Goal: Information Seeking & Learning: Find specific fact

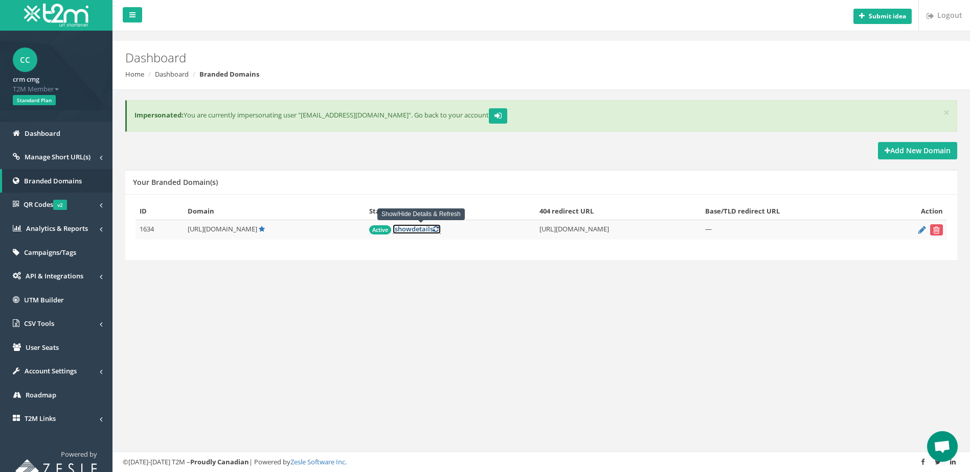
click at [420, 231] on link "[ show details ]" at bounding box center [417, 229] width 48 height 10
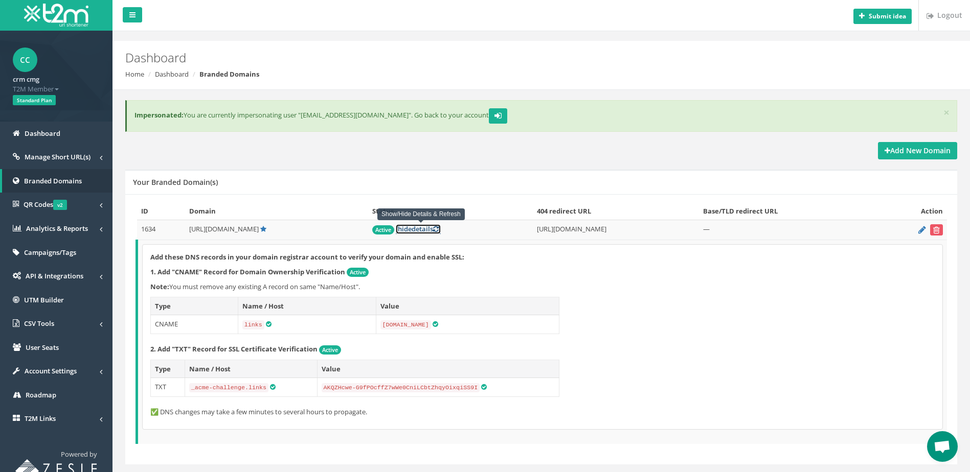
click at [430, 229] on link "[ hide details ]" at bounding box center [418, 229] width 45 height 10
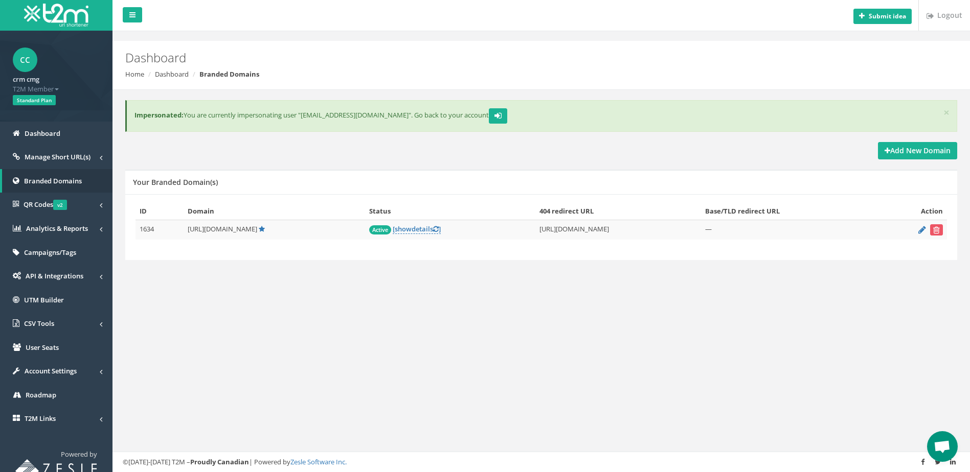
click at [596, 227] on td "[URL][DOMAIN_NAME]" at bounding box center [618, 230] width 166 height 20
click at [524, 249] on div "ID Domain Status 404 redirect URL Base/TLD redirect URL Action 1634 [URL][DOMAI…" at bounding box center [540, 226] width 811 height 48
drag, startPoint x: 589, startPoint y: 228, endPoint x: 600, endPoint y: 228, distance: 10.7
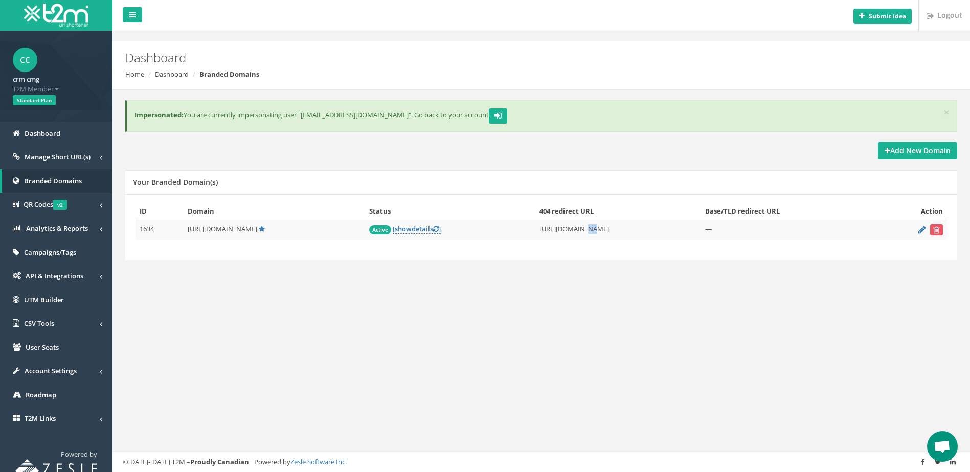
click at [600, 228] on td "[URL][DOMAIN_NAME]" at bounding box center [618, 230] width 166 height 20
drag, startPoint x: 587, startPoint y: 229, endPoint x: 622, endPoint y: 228, distance: 34.8
click at [627, 225] on td "[URL][DOMAIN_NAME]" at bounding box center [618, 230] width 166 height 20
copy td "[DOMAIN_NAME]"
click at [228, 232] on span "[URL][DOMAIN_NAME]" at bounding box center [223, 228] width 70 height 9
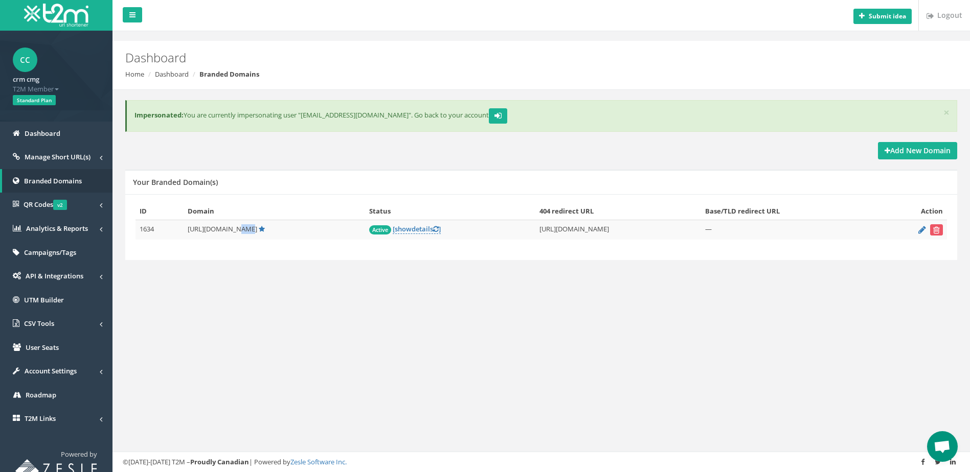
click at [228, 232] on span "[URL][DOMAIN_NAME]" at bounding box center [223, 228] width 70 height 9
click at [415, 231] on link "[ show details ]" at bounding box center [417, 229] width 48 height 10
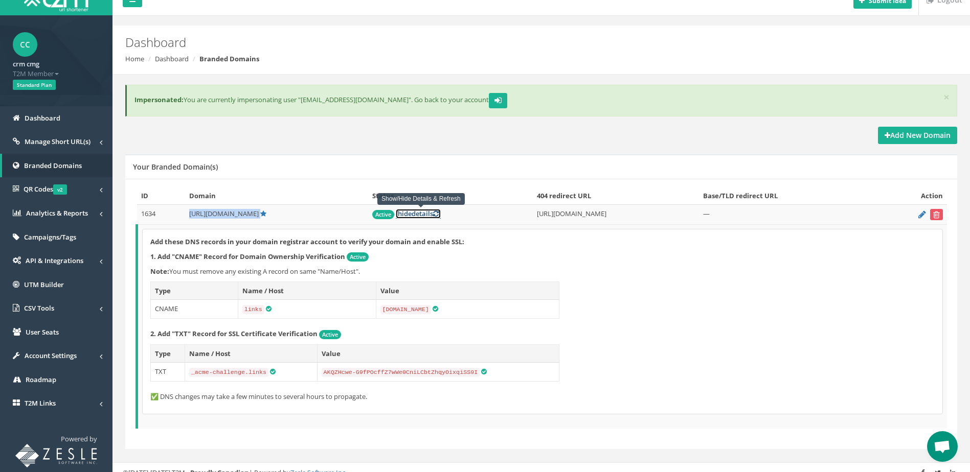
scroll to position [25, 0]
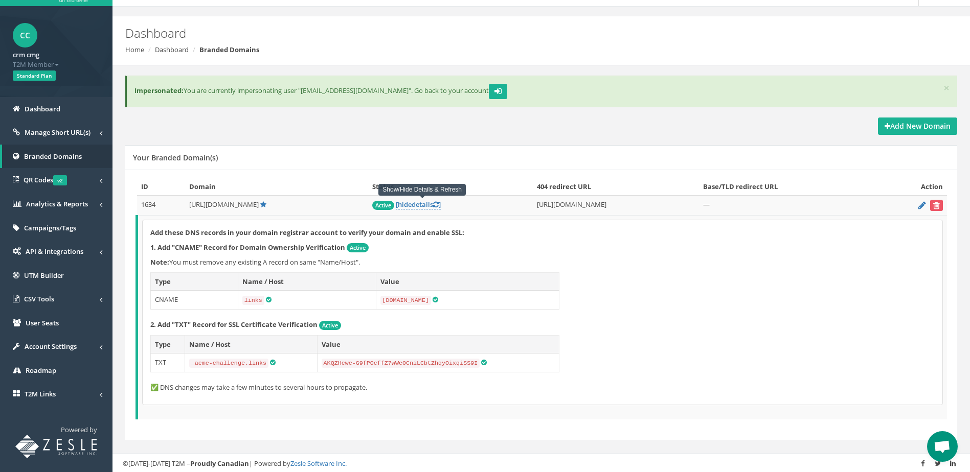
click at [246, 362] on code "_acme-challenge.links" at bounding box center [228, 363] width 79 height 9
copy td "_acme-challenge.links"
click at [225, 205] on span "[URL][DOMAIN_NAME]" at bounding box center [224, 204] width 70 height 9
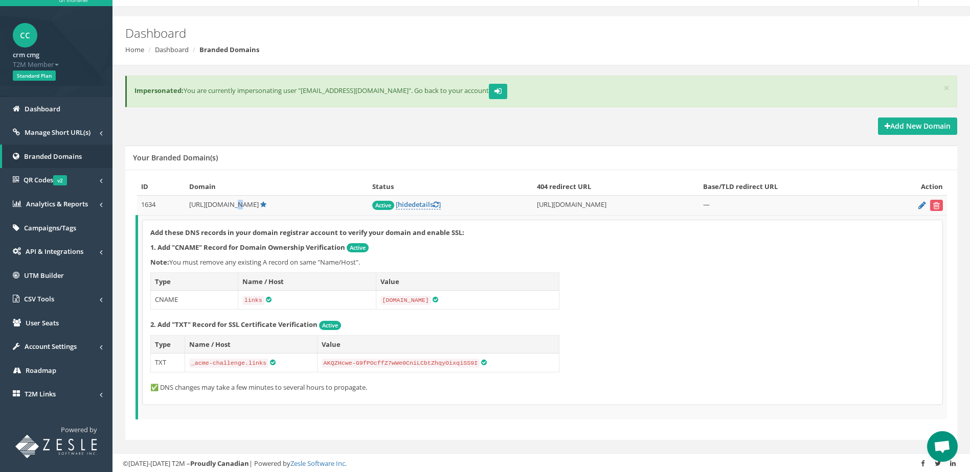
click at [225, 205] on span "[URL][DOMAIN_NAME]" at bounding box center [224, 204] width 70 height 9
copy td "[URL][DOMAIN_NAME]"
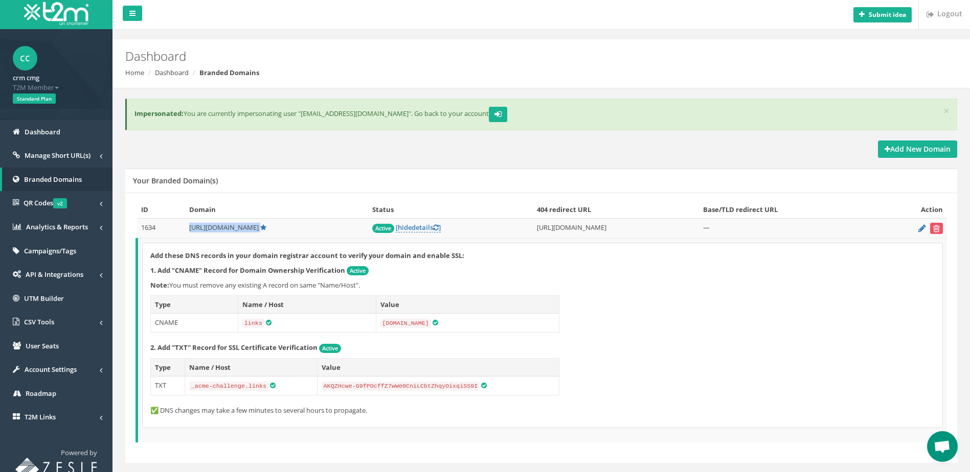
scroll to position [0, 0]
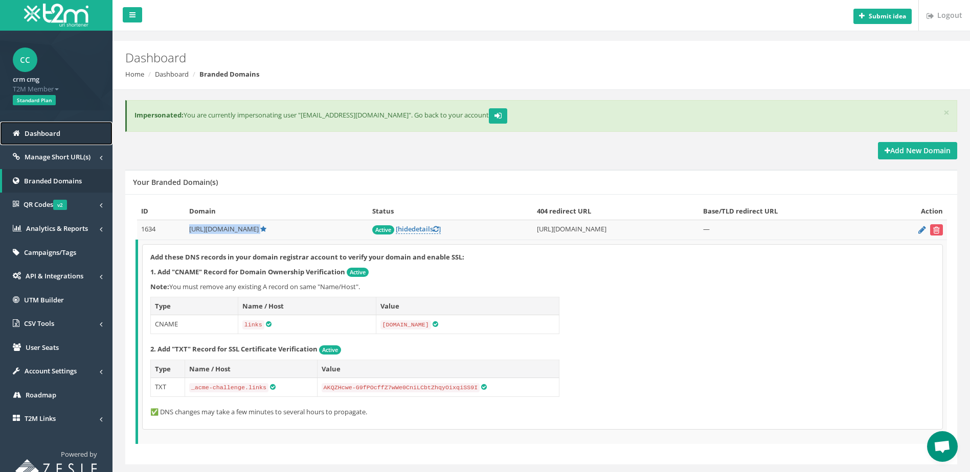
click at [63, 134] on link "Dashboard" at bounding box center [56, 134] width 112 height 24
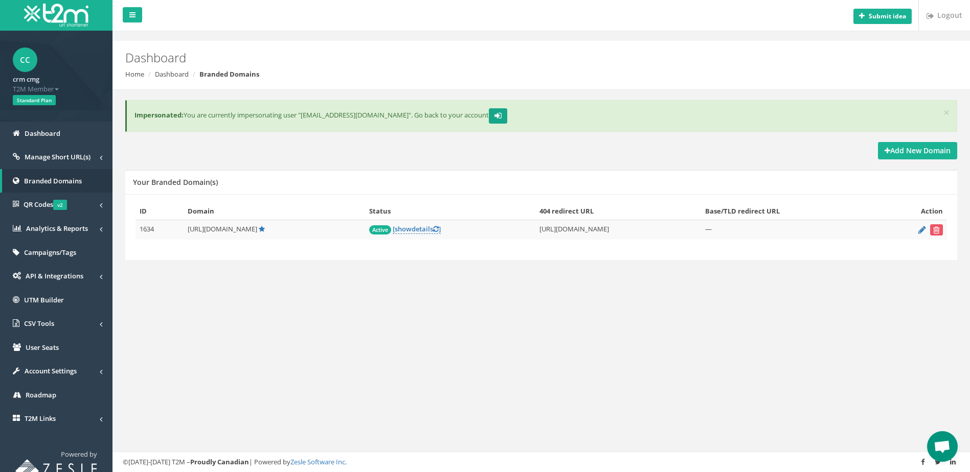
click at [494, 117] on icon "submit" at bounding box center [497, 115] width 7 height 6
